Goal: Information Seeking & Learning: Compare options

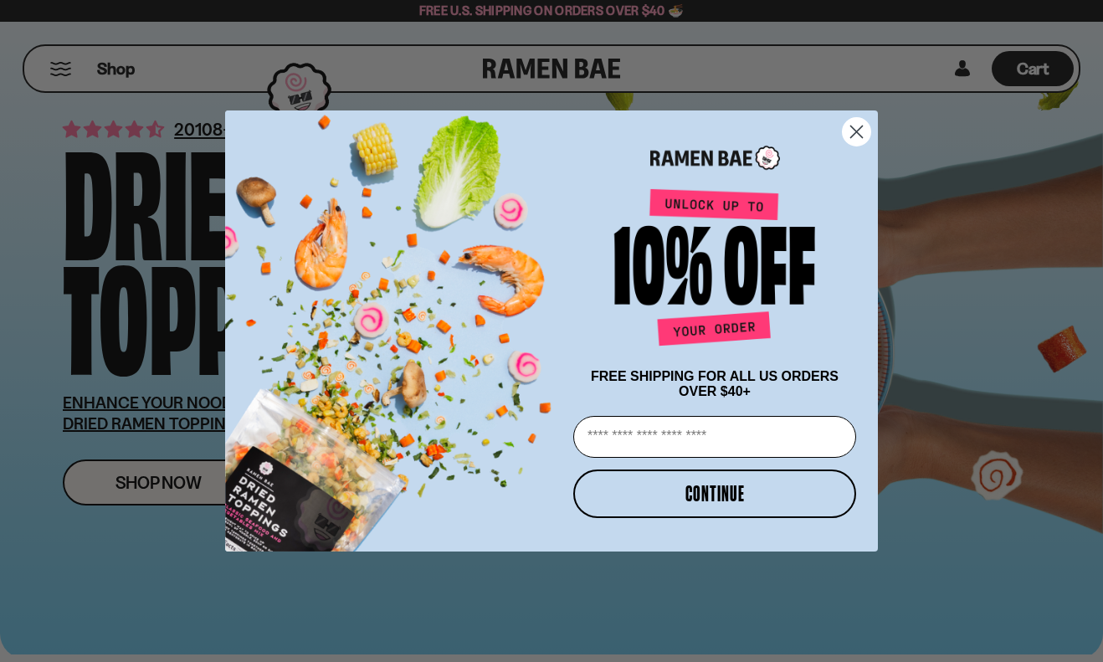
scroll to position [67, 0]
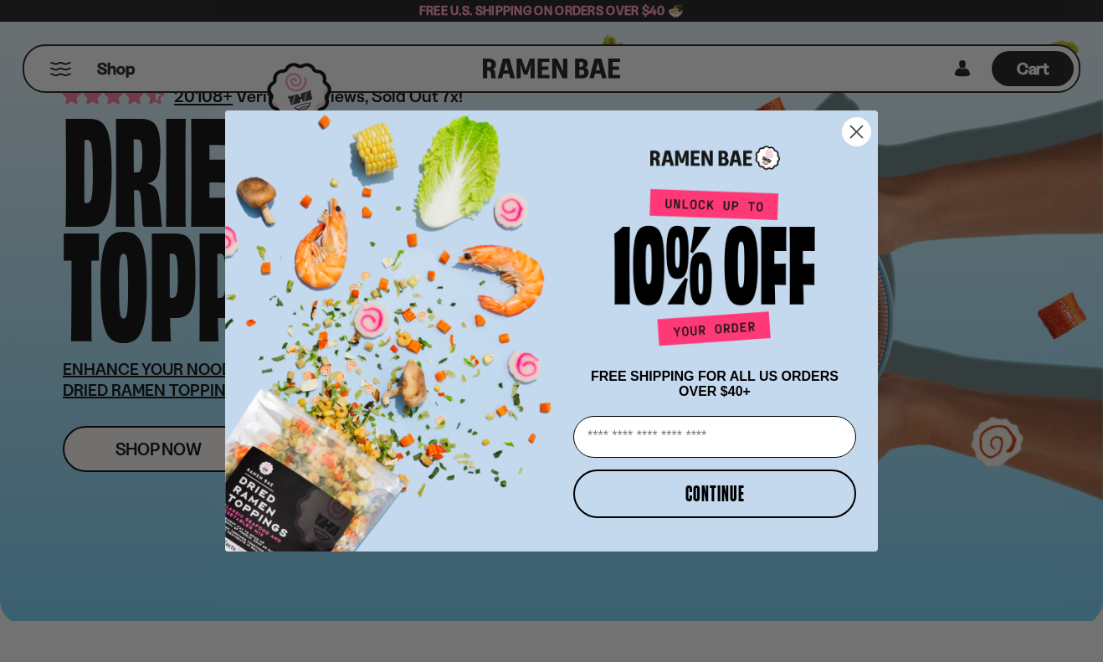
click at [856, 124] on circle "Close dialog" at bounding box center [856, 132] width 28 height 28
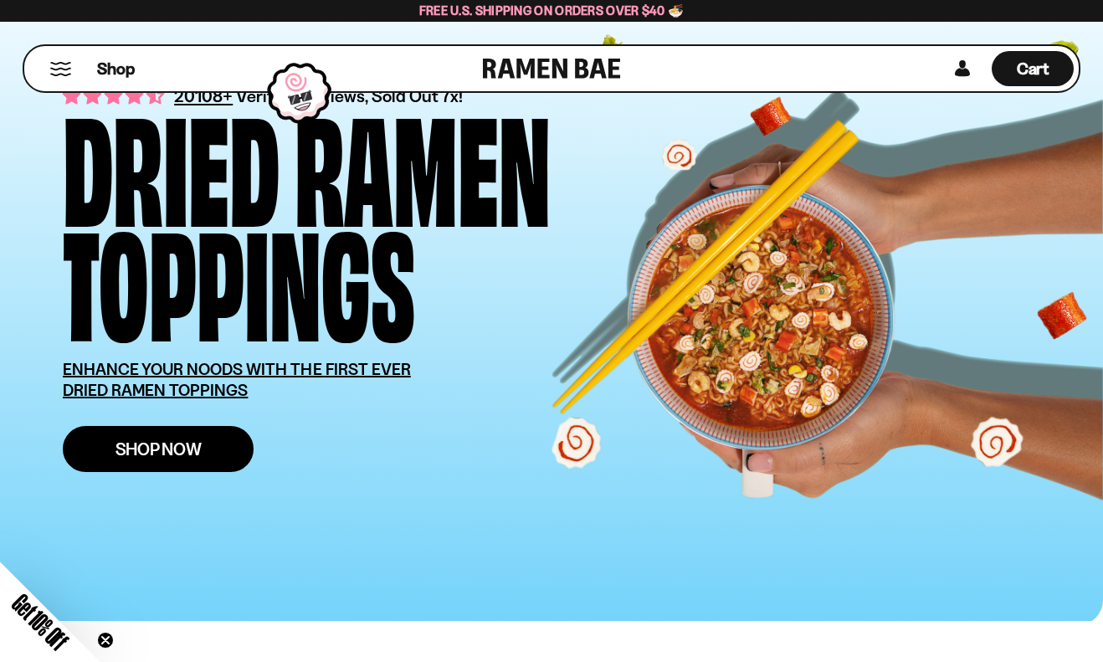
click at [148, 444] on span "Shop Now" at bounding box center [158, 449] width 86 height 18
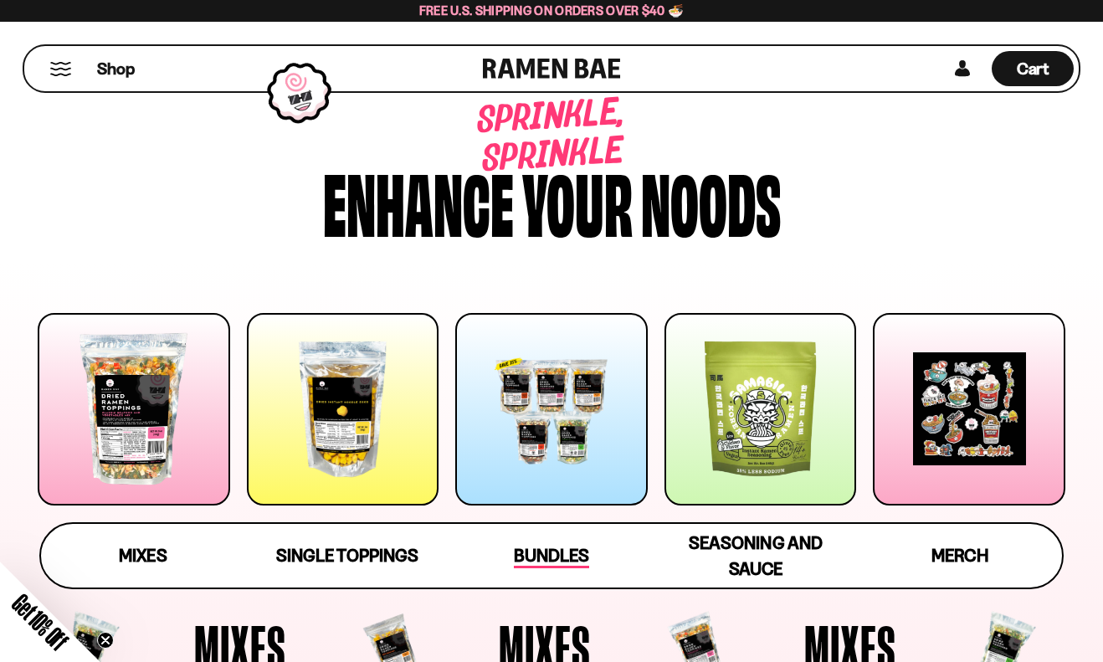
click at [545, 562] on span "Bundles" at bounding box center [551, 556] width 75 height 23
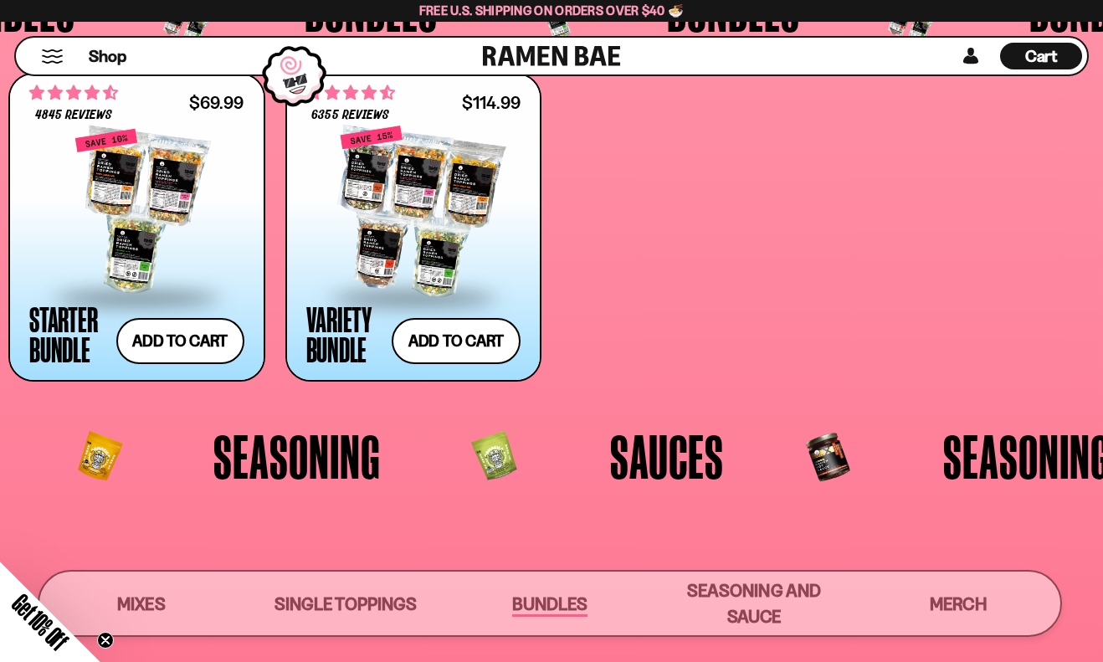
scroll to position [3230, 0]
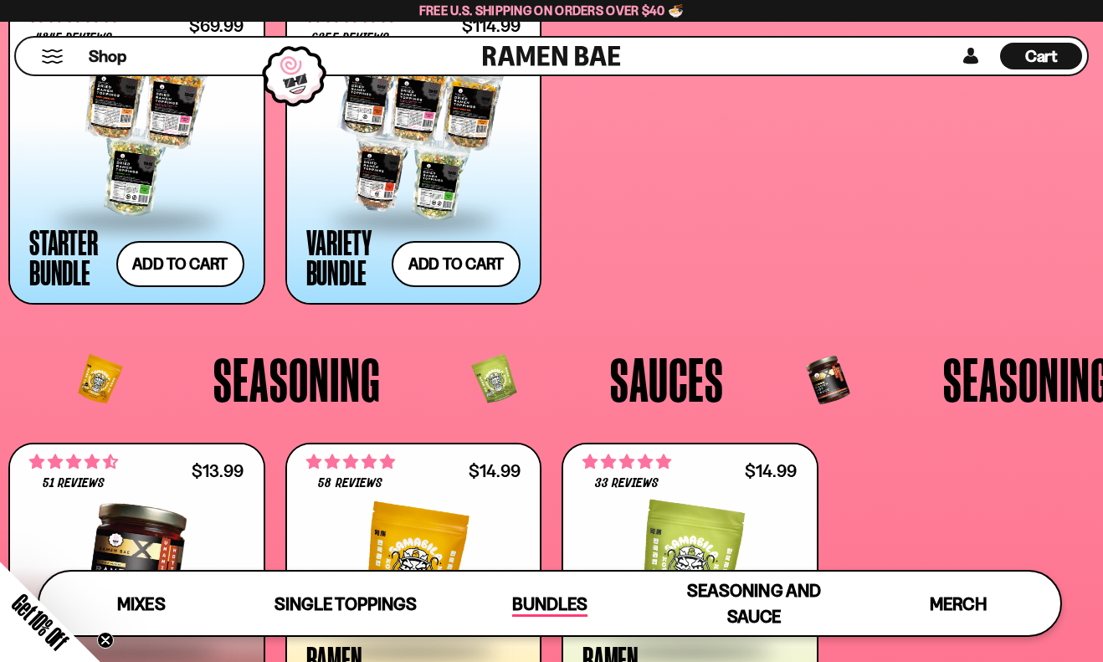
click at [545, 562] on div "51 reviews $13.99 Ramen Hot Sauce Add to cart Add — Regular price $13.99 Regula…" at bounding box center [551, 597] width 1086 height 309
click at [544, 338] on div "Sauces" at bounding box center [593, 380] width 343 height 84
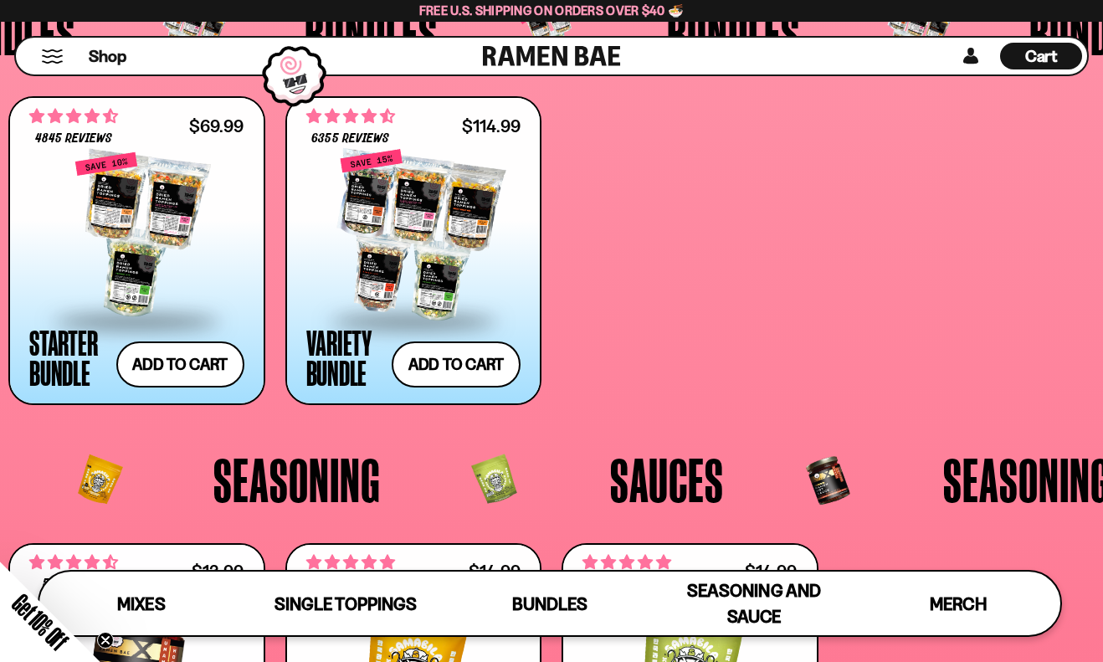
scroll to position [3096, 0]
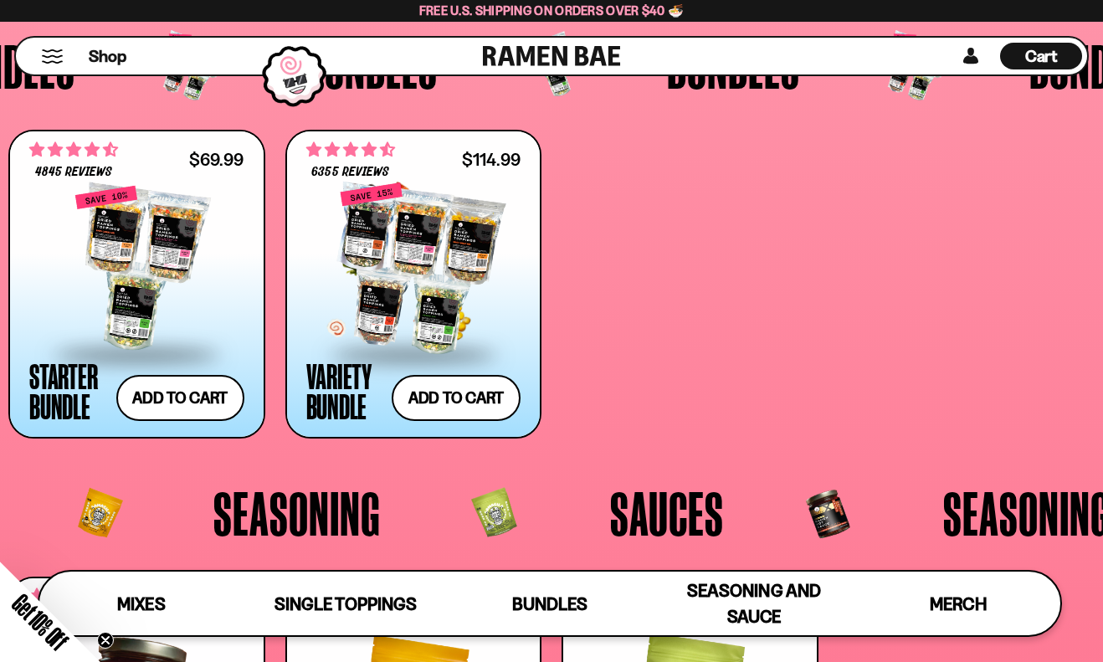
click at [393, 295] on div at bounding box center [413, 268] width 215 height 167
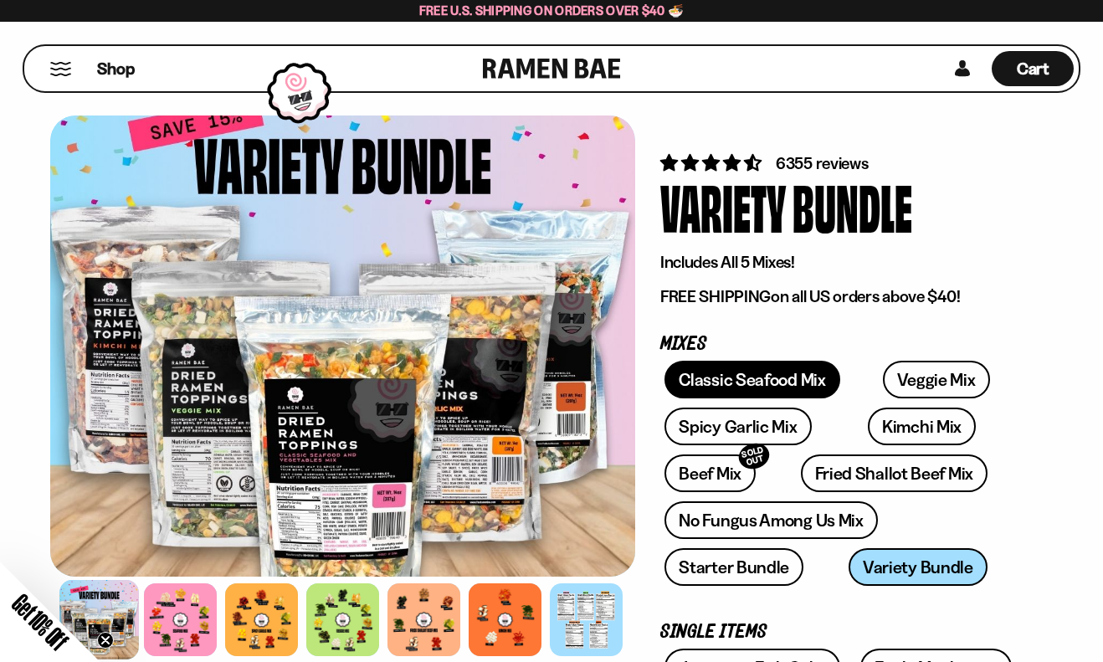
click at [772, 376] on link "Classic Seafood Mix" at bounding box center [751, 380] width 175 height 38
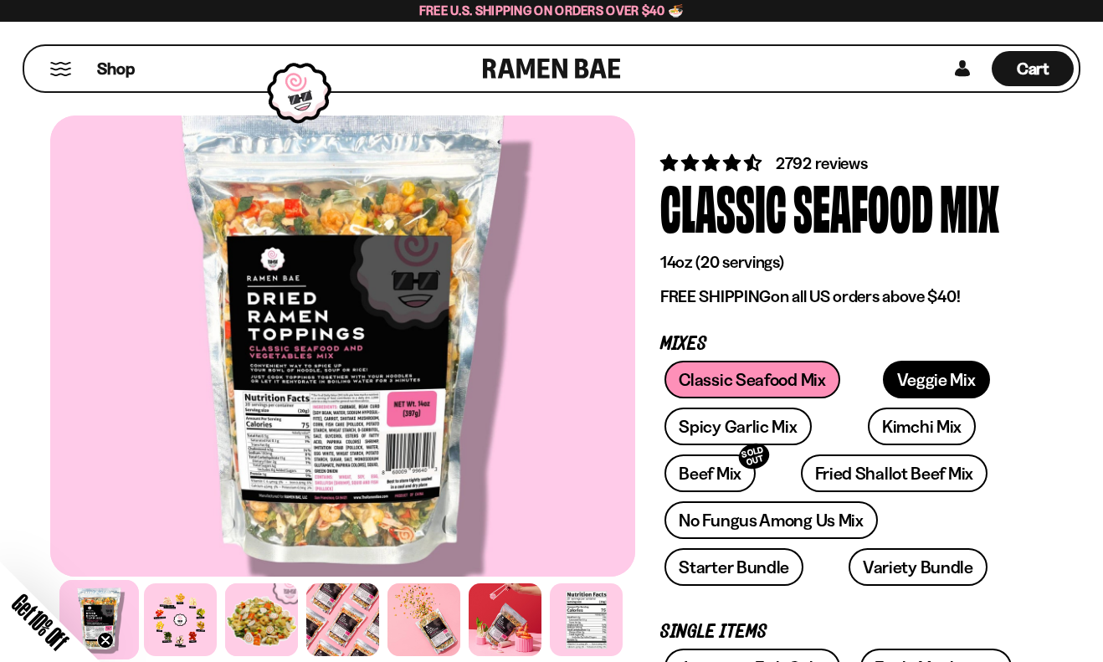
click at [900, 380] on link "Veggie Mix" at bounding box center [936, 380] width 107 height 38
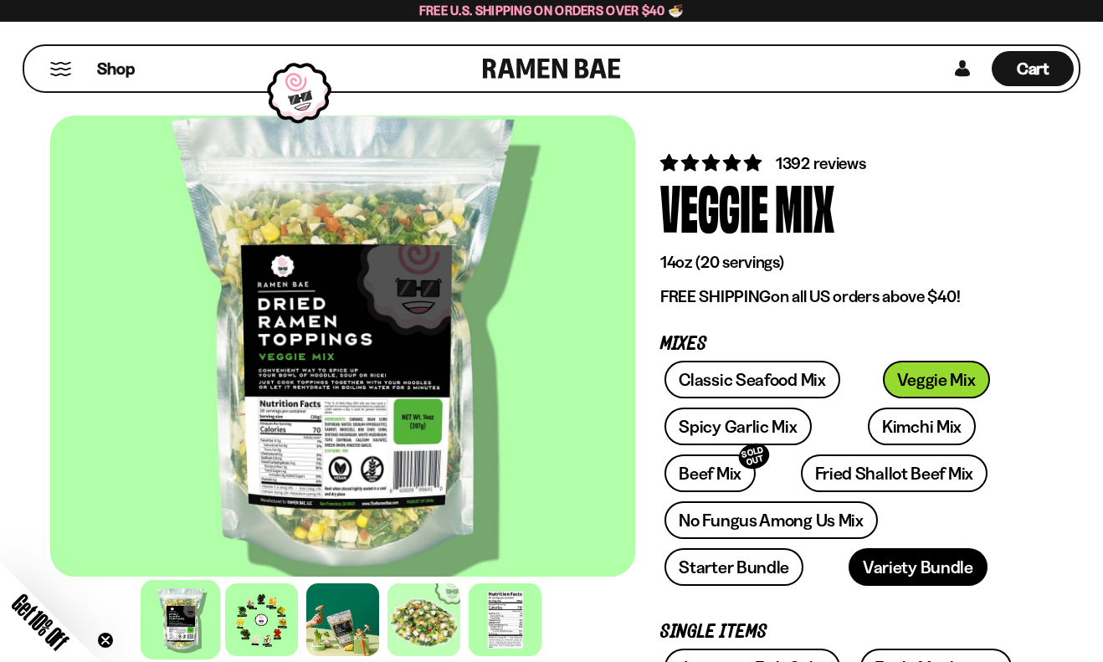
click at [848, 565] on link "Variety Bundle" at bounding box center [917, 567] width 139 height 38
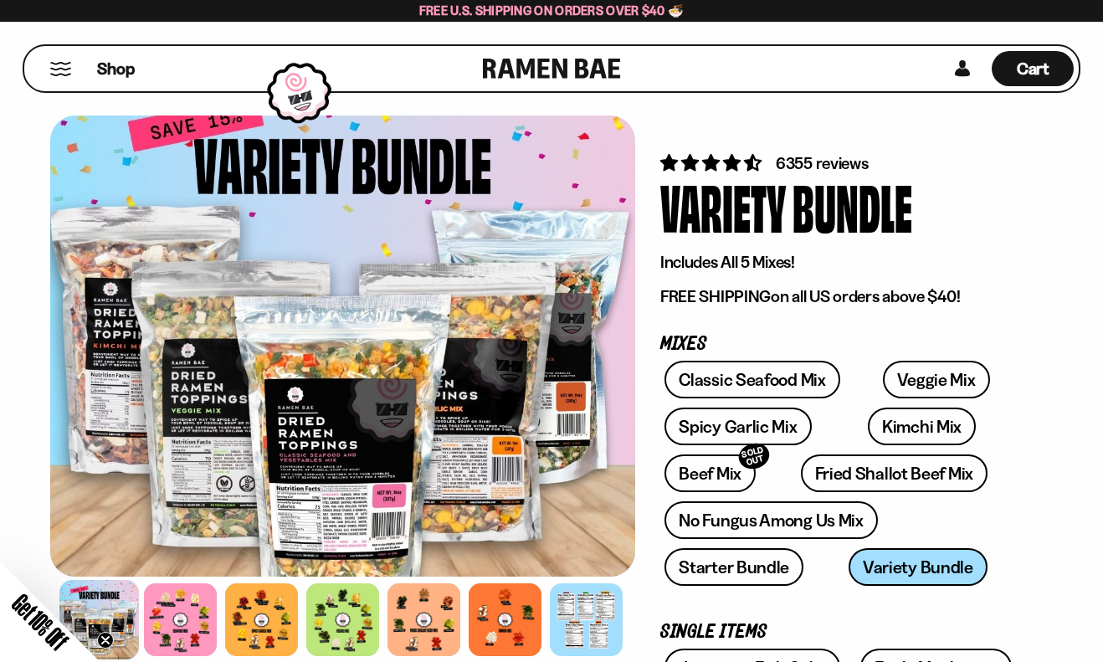
click at [560, 414] on div at bounding box center [342, 345] width 585 height 461
click at [197, 619] on div at bounding box center [180, 619] width 79 height 79
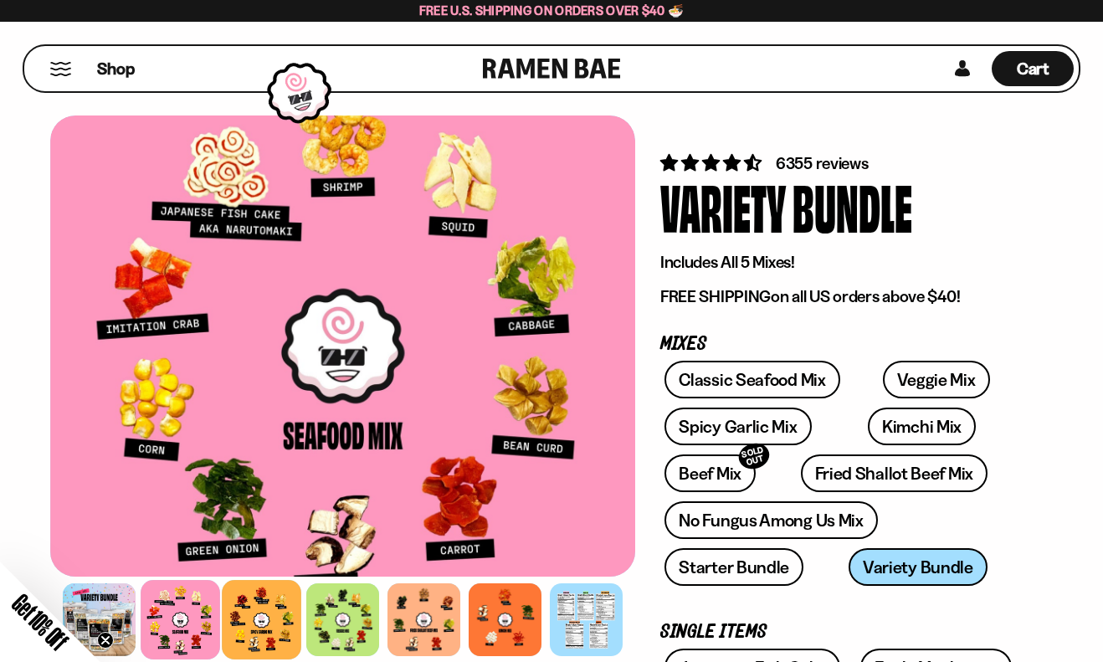
click at [246, 621] on div at bounding box center [261, 619] width 79 height 79
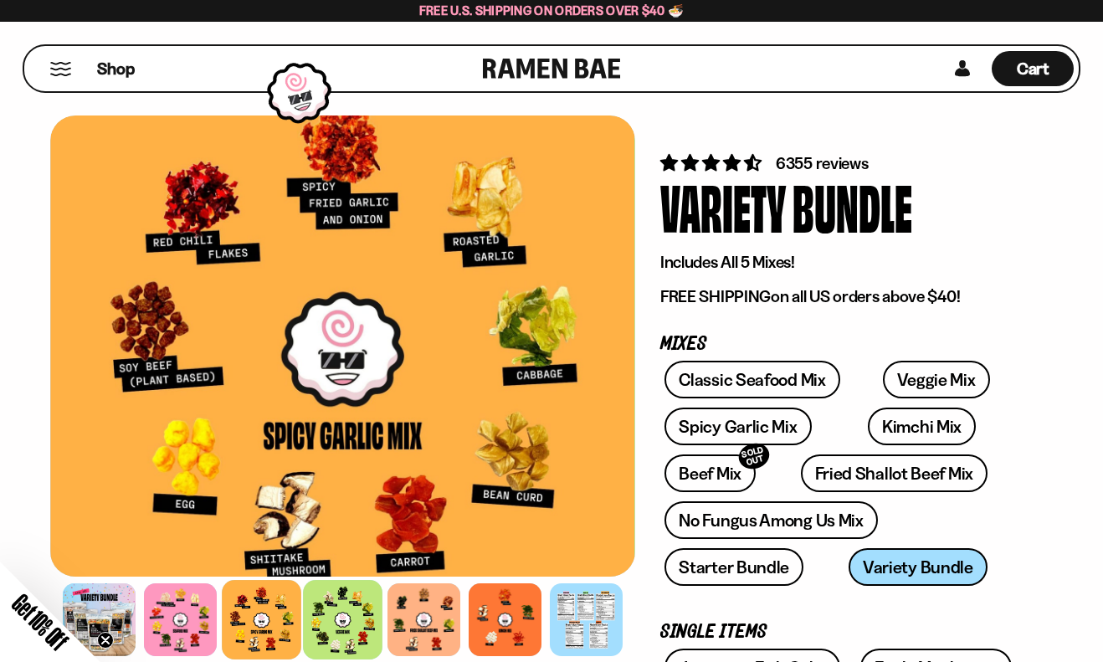
click at [328, 622] on div at bounding box center [342, 619] width 79 height 79
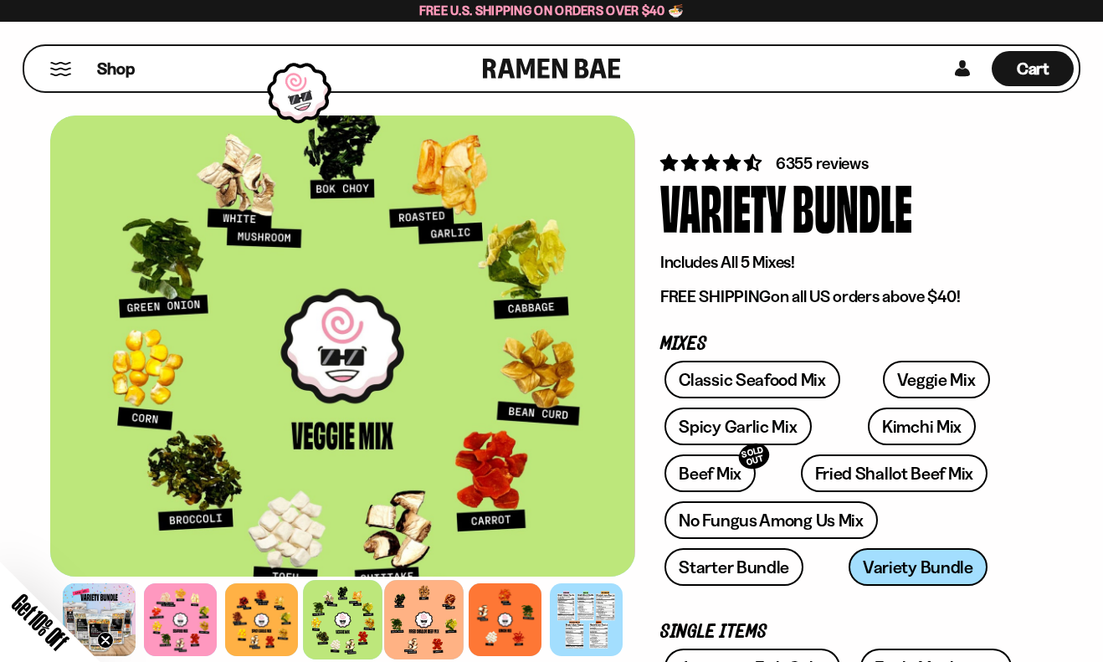
click at [411, 627] on div at bounding box center [423, 619] width 79 height 79
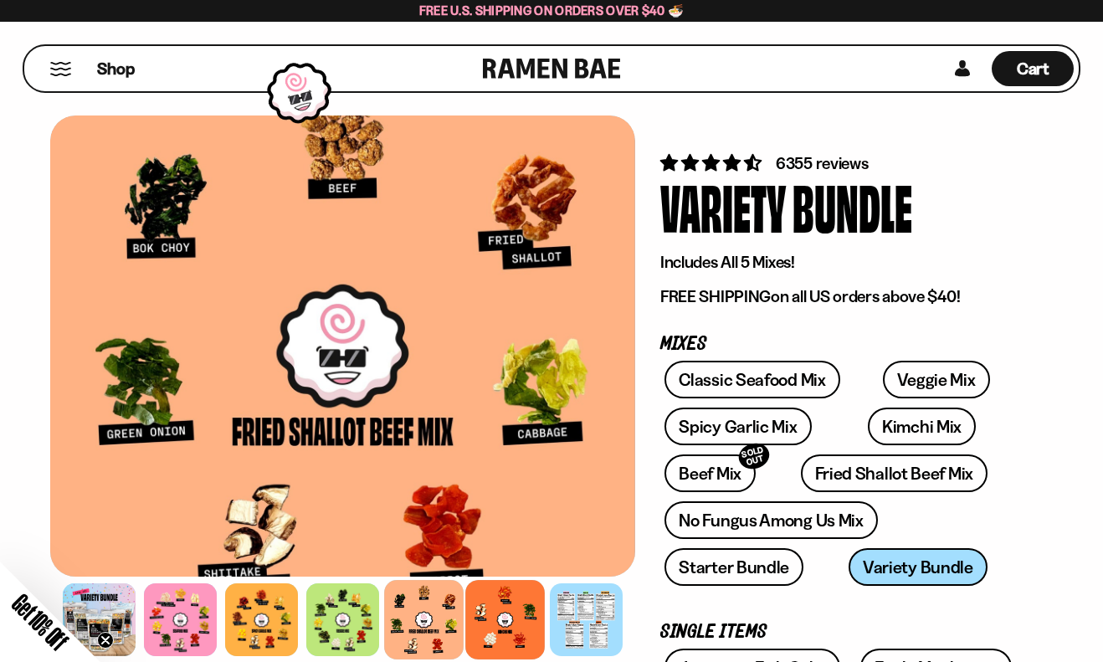
click at [495, 619] on div at bounding box center [504, 619] width 79 height 79
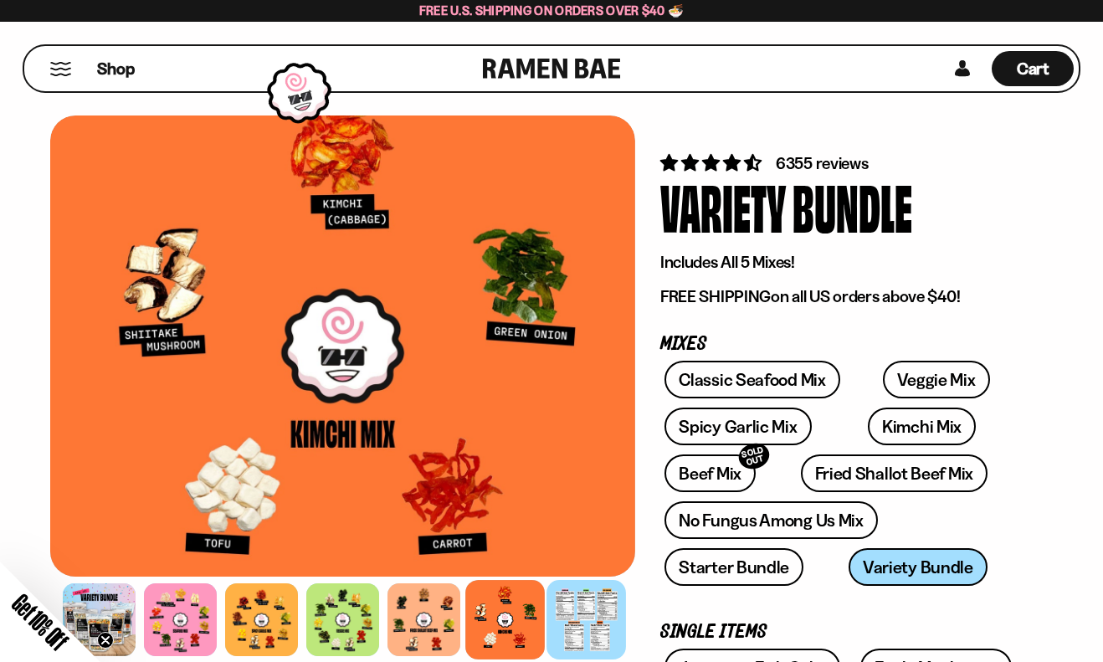
click at [600, 629] on div at bounding box center [585, 619] width 79 height 79
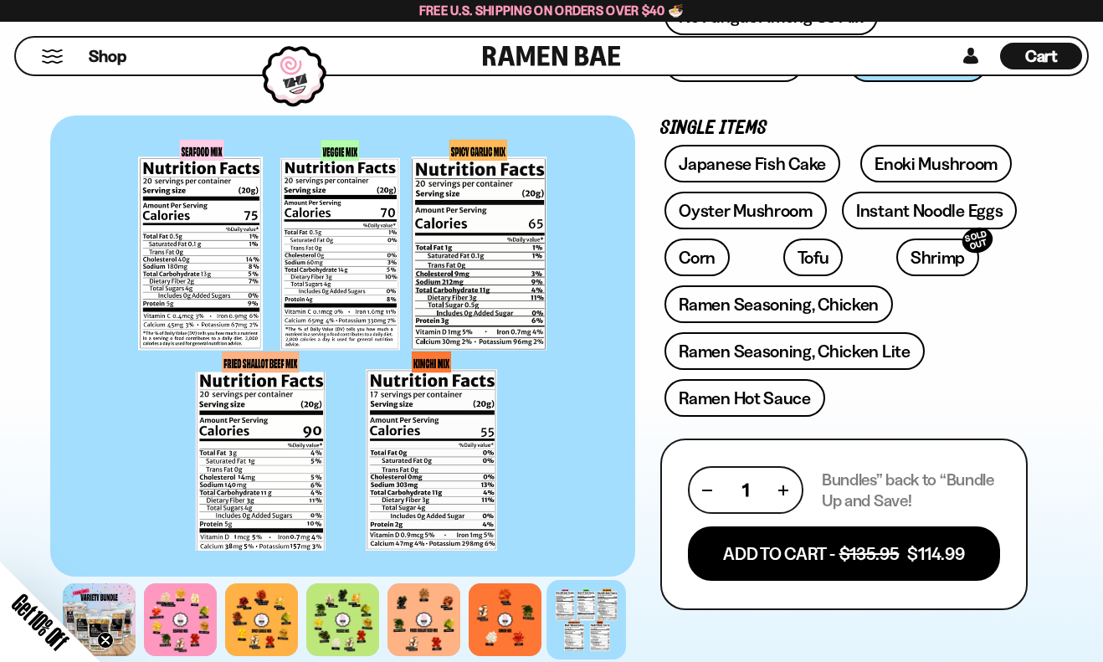
scroll to position [535, 0]
